Goal: Find specific page/section: Find specific page/section

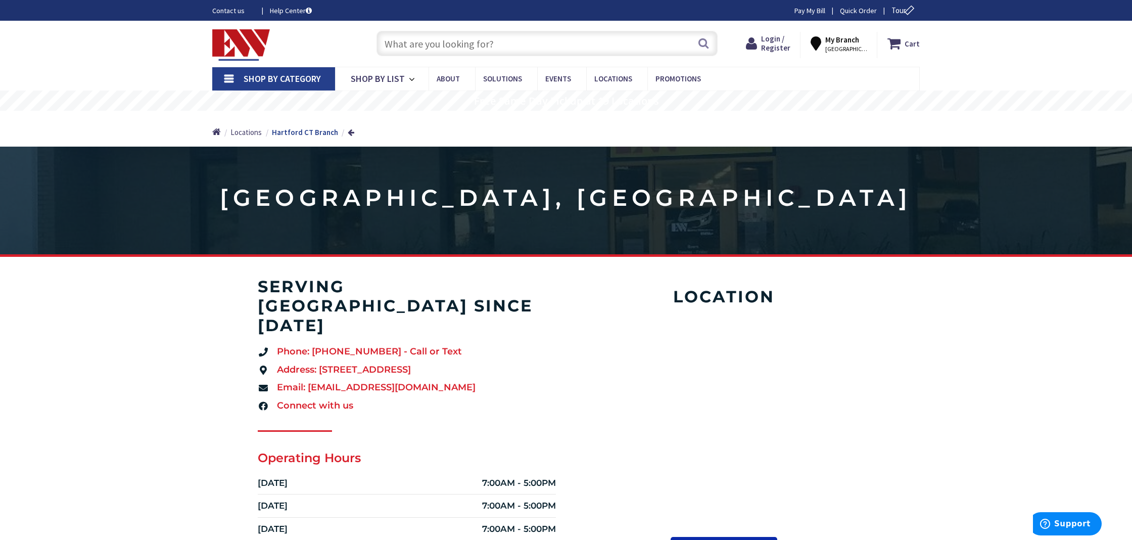
click at [438, 43] on input "text" at bounding box center [547, 43] width 341 height 25
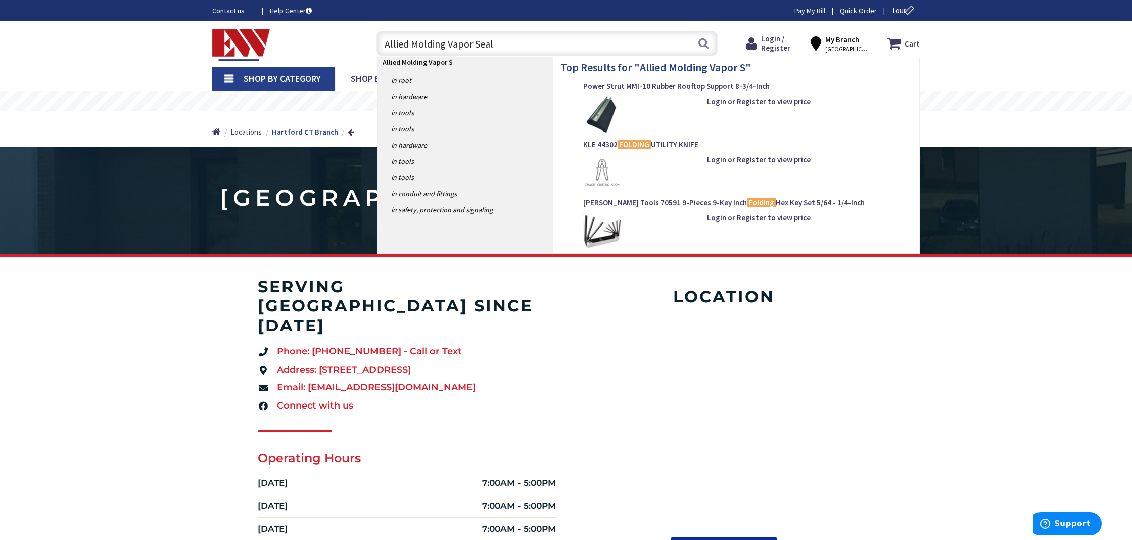
type input "Allied Molding Vapor Seal"
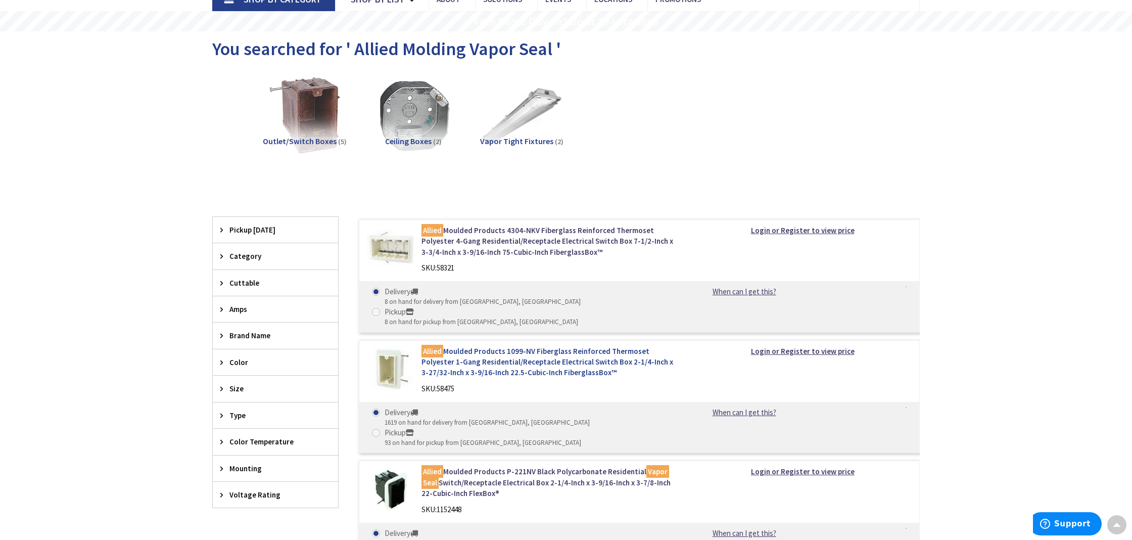
scroll to position [79, 0]
click at [505, 346] on link "Allied Moulded Products 1099-NV Fiberglass Reinforced Thermoset Polyester 1-Gan…" at bounding box center [550, 362] width 257 height 32
